Goal: Information Seeking & Learning: Learn about a topic

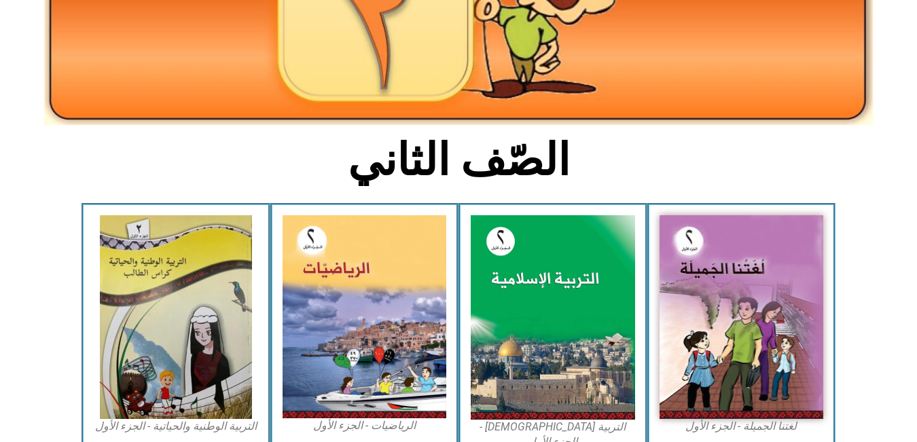
scroll to position [220, 0]
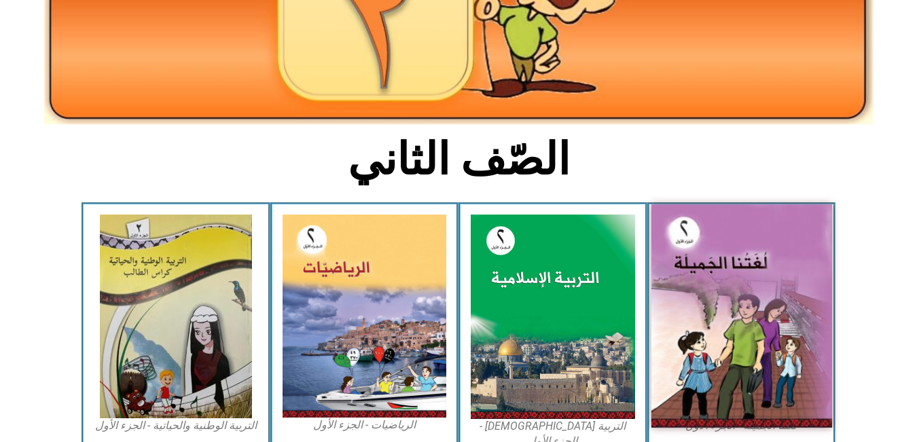
click at [808, 340] on img at bounding box center [741, 317] width 181 height 224
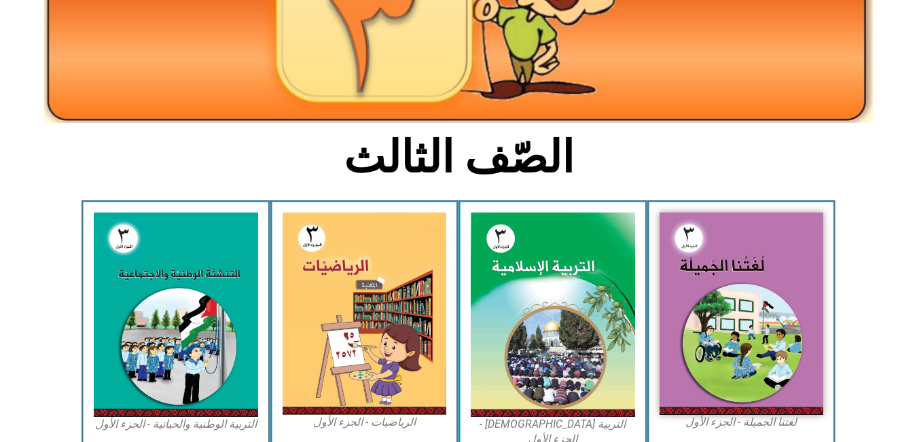
scroll to position [275, 0]
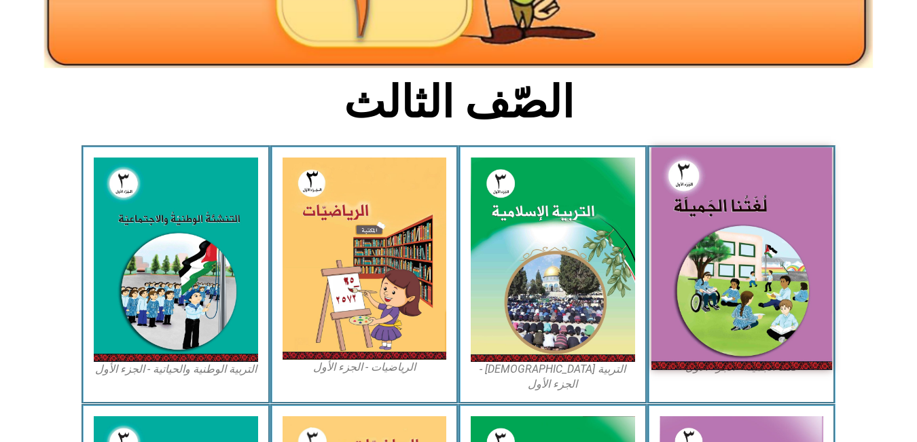
click at [810, 183] on img at bounding box center [741, 258] width 181 height 222
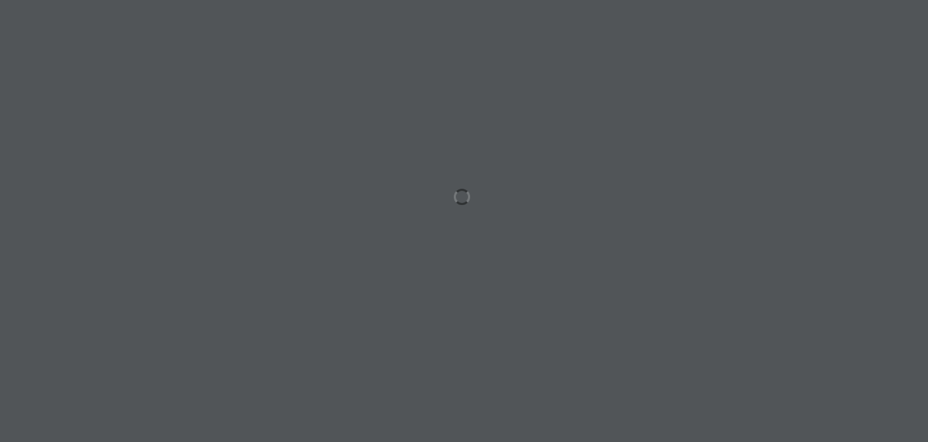
drag, startPoint x: 595, startPoint y: 176, endPoint x: 602, endPoint y: 171, distance: 8.3
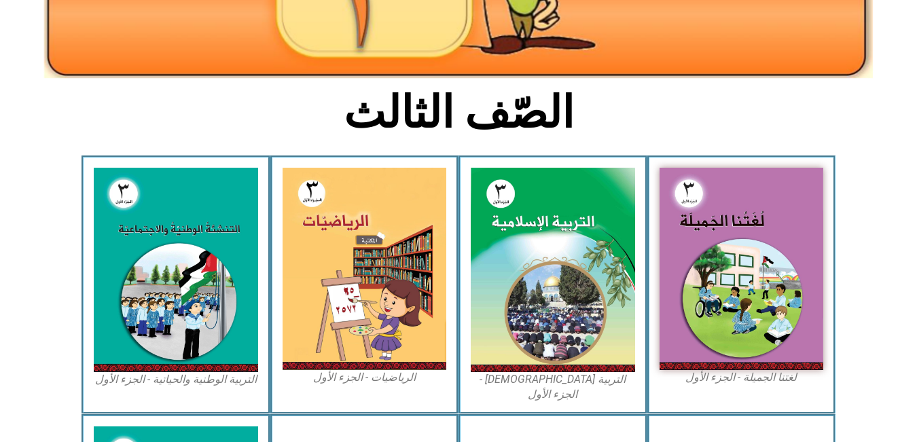
scroll to position [275, 0]
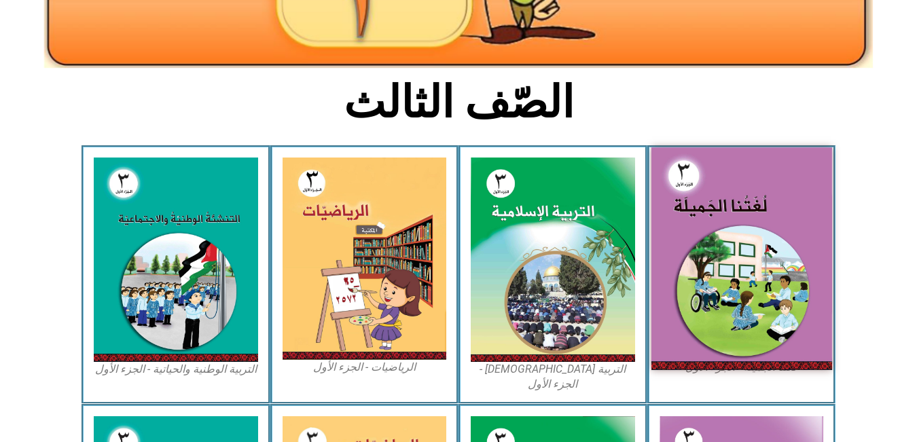
click at [759, 310] on img at bounding box center [741, 258] width 181 height 222
click at [709, 209] on img at bounding box center [741, 258] width 181 height 222
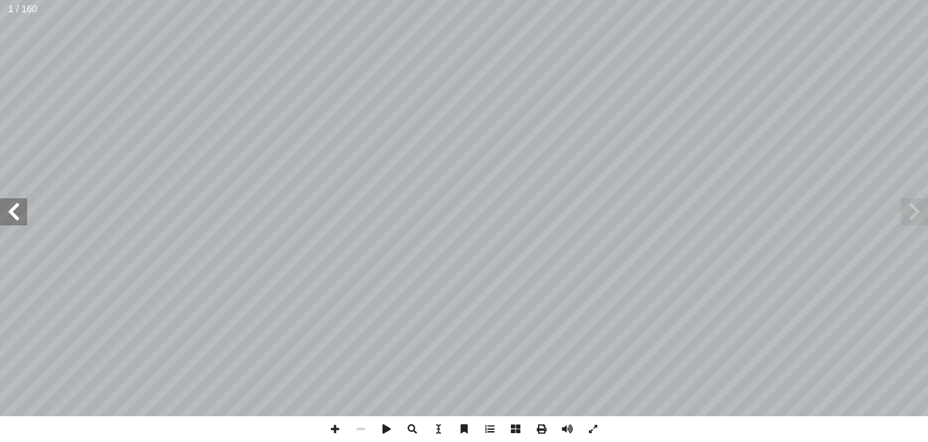
click at [12, 211] on span at bounding box center [13, 211] width 27 height 27
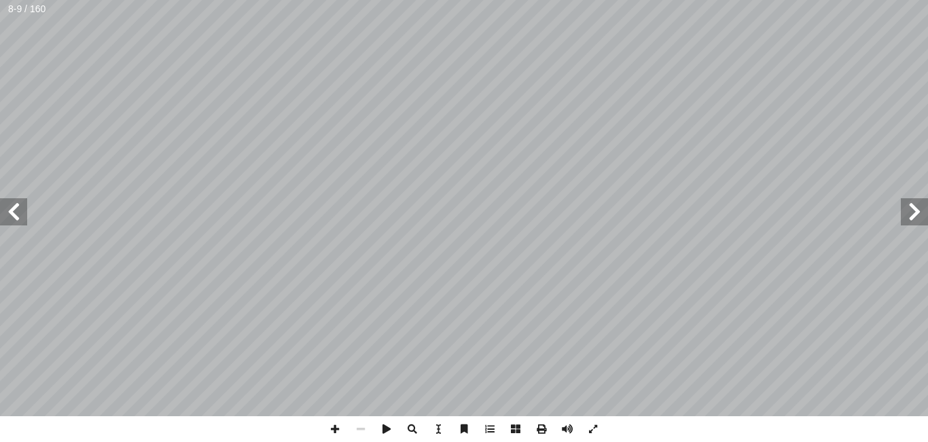
click at [12, 211] on span at bounding box center [13, 211] width 27 height 27
click at [922, 209] on span at bounding box center [914, 211] width 27 height 27
click at [332, 429] on span at bounding box center [335, 430] width 26 height 26
click at [23, 204] on span at bounding box center [13, 211] width 27 height 27
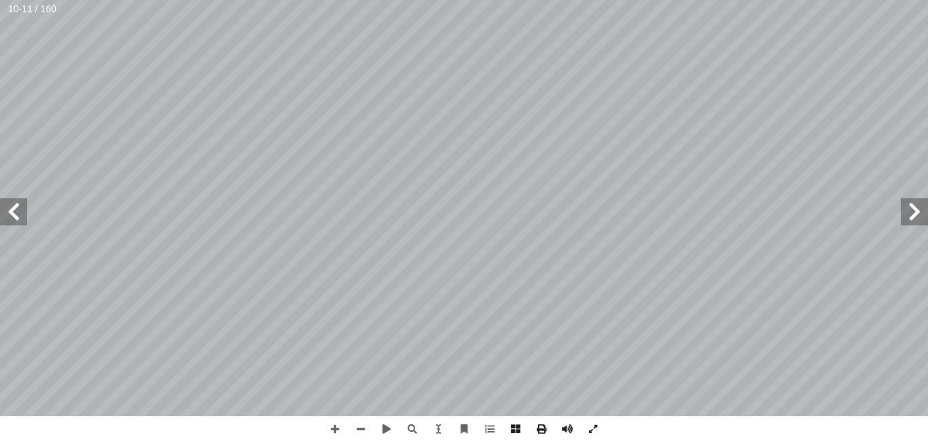
click at [23, 204] on span at bounding box center [13, 211] width 27 height 27
click at [359, 427] on span at bounding box center [361, 430] width 26 height 26
click at [489, 426] on span at bounding box center [490, 430] width 26 height 26
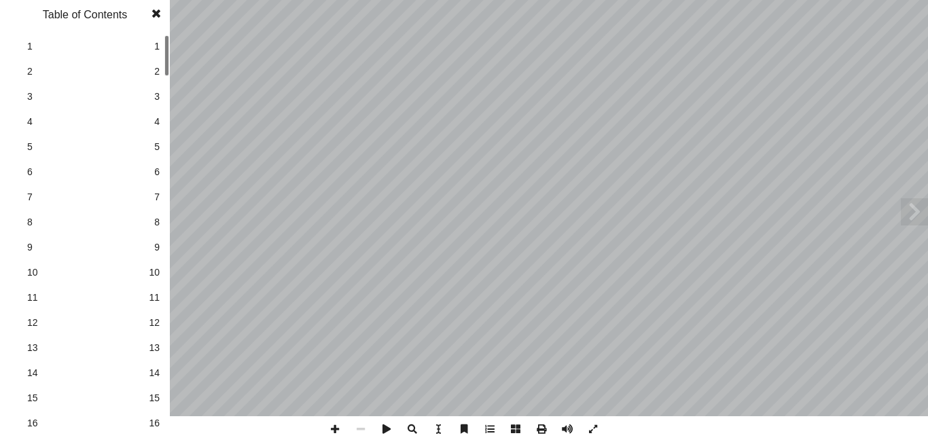
click at [491, 428] on span at bounding box center [490, 430] width 26 height 26
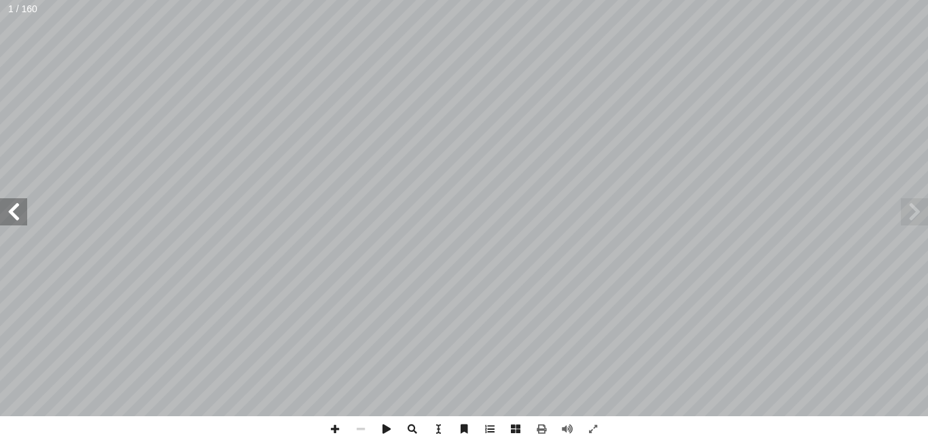
click at [17, 210] on span at bounding box center [13, 211] width 27 height 27
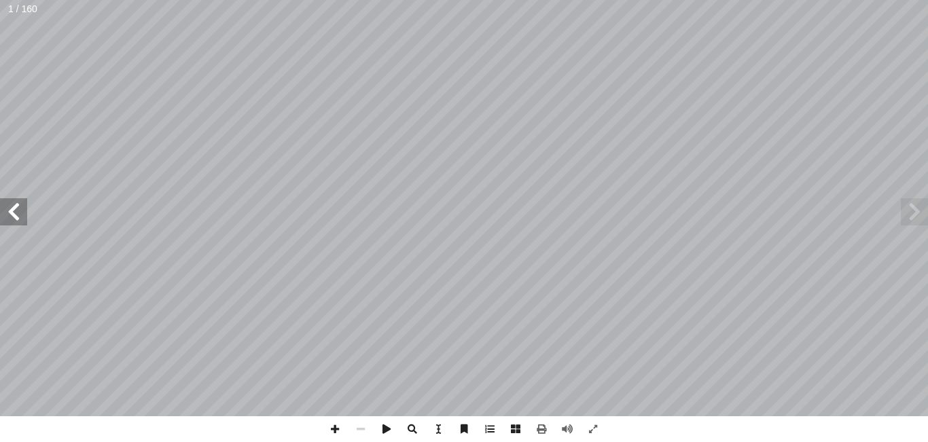
click at [17, 210] on span at bounding box center [13, 211] width 27 height 27
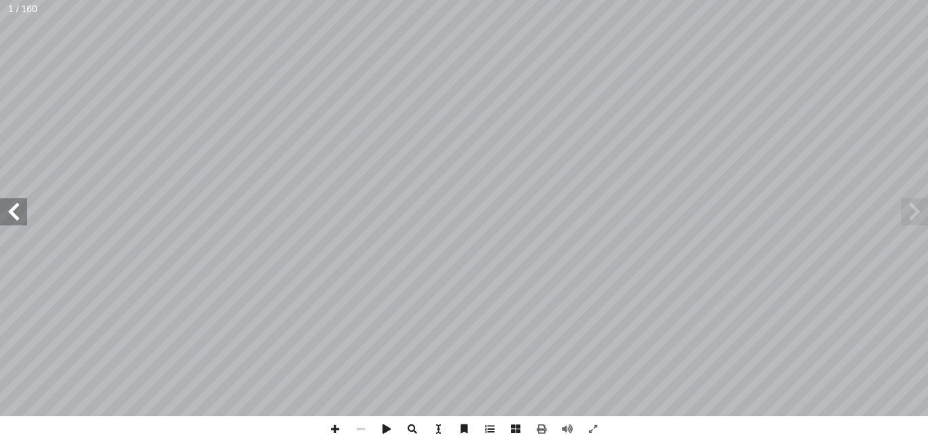
click at [17, 210] on span at bounding box center [13, 211] width 27 height 27
click at [24, 214] on span at bounding box center [13, 211] width 27 height 27
click at [16, 214] on span at bounding box center [13, 211] width 27 height 27
click at [928, 217] on span at bounding box center [914, 211] width 27 height 27
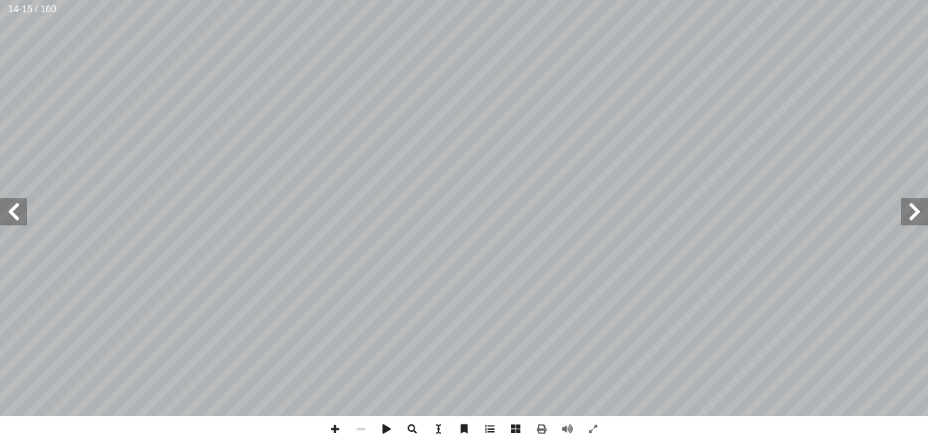
click at [915, 213] on span at bounding box center [914, 211] width 27 height 27
click at [15, 200] on div "٦ : ُ ش ِ ناق ُ ن َ ، و َ ة َ ي ِ ت آ � ْ ال َ ة َ ح ْ و َّ الل ُ ل َّ م أ ا َ …" at bounding box center [464, 208] width 928 height 417
click at [16, 208] on span at bounding box center [13, 211] width 27 height 27
